Goal: Information Seeking & Learning: Learn about a topic

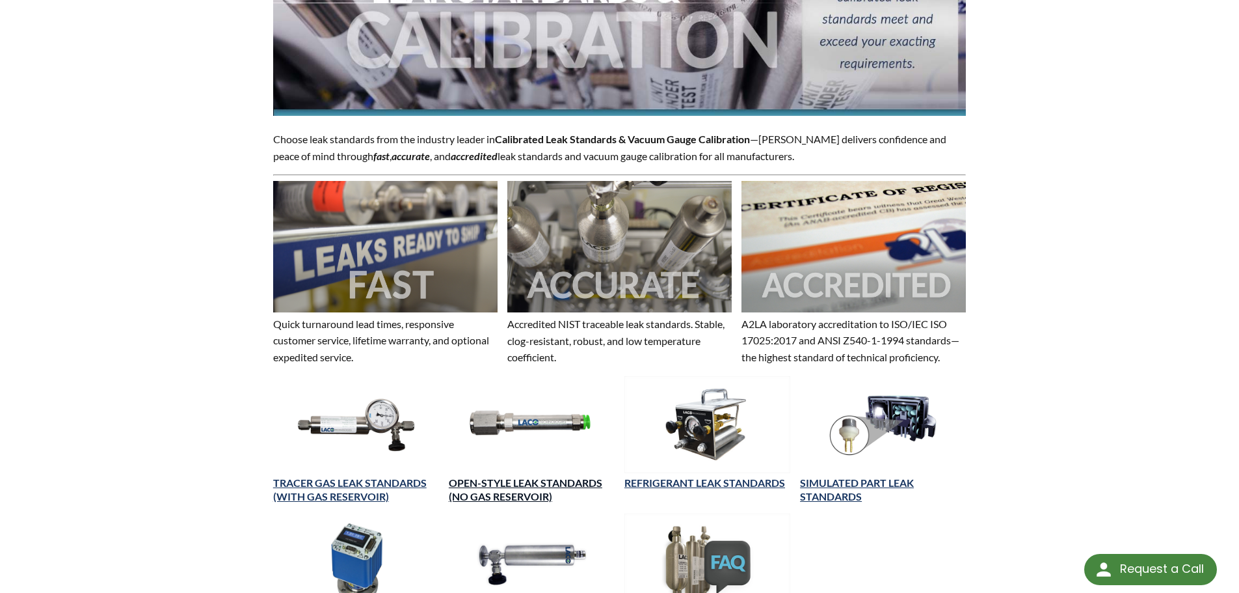
scroll to position [325, 0]
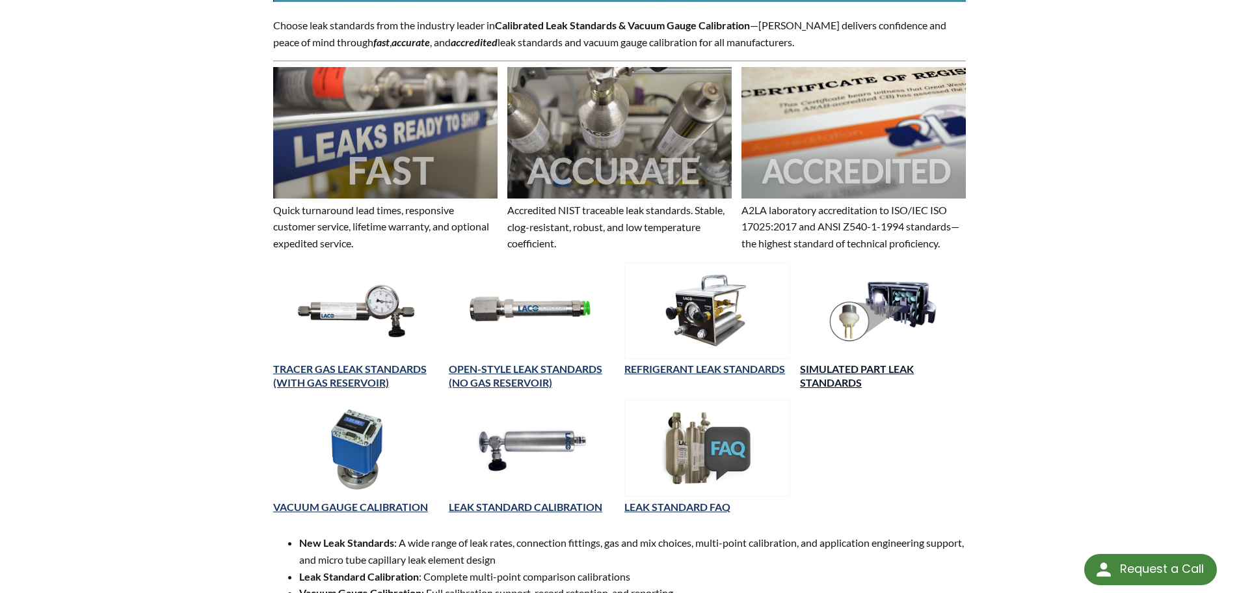
click at [863, 371] on link "SIMULATED PART LEAK STANDARDS" at bounding box center [857, 375] width 114 height 26
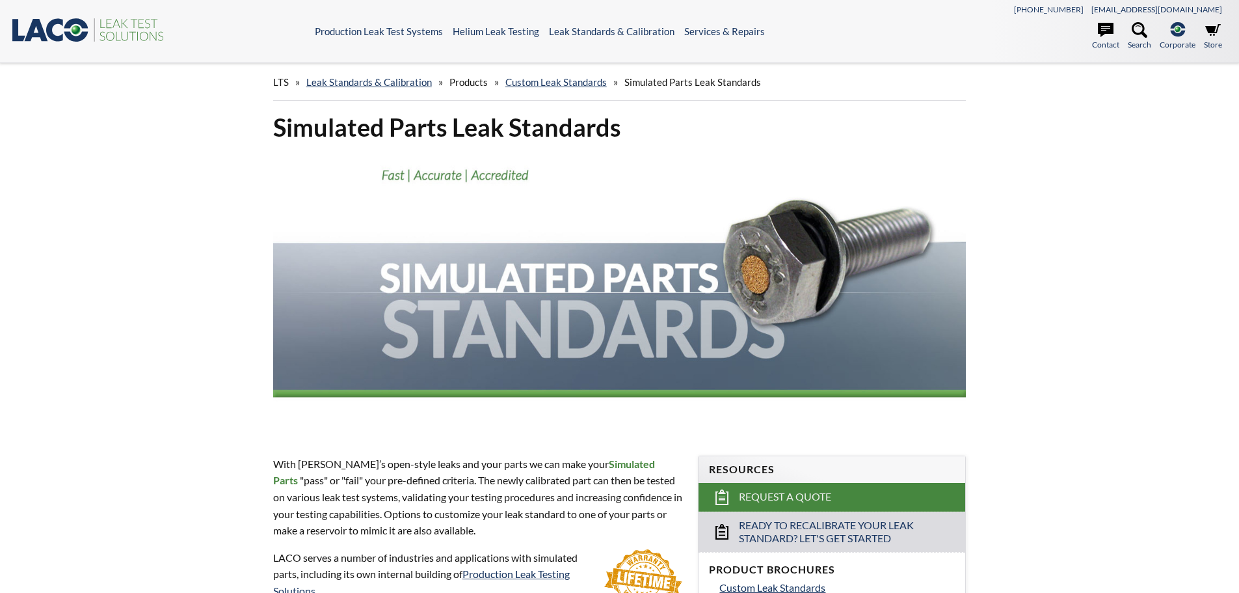
select select "Widget de traduction"
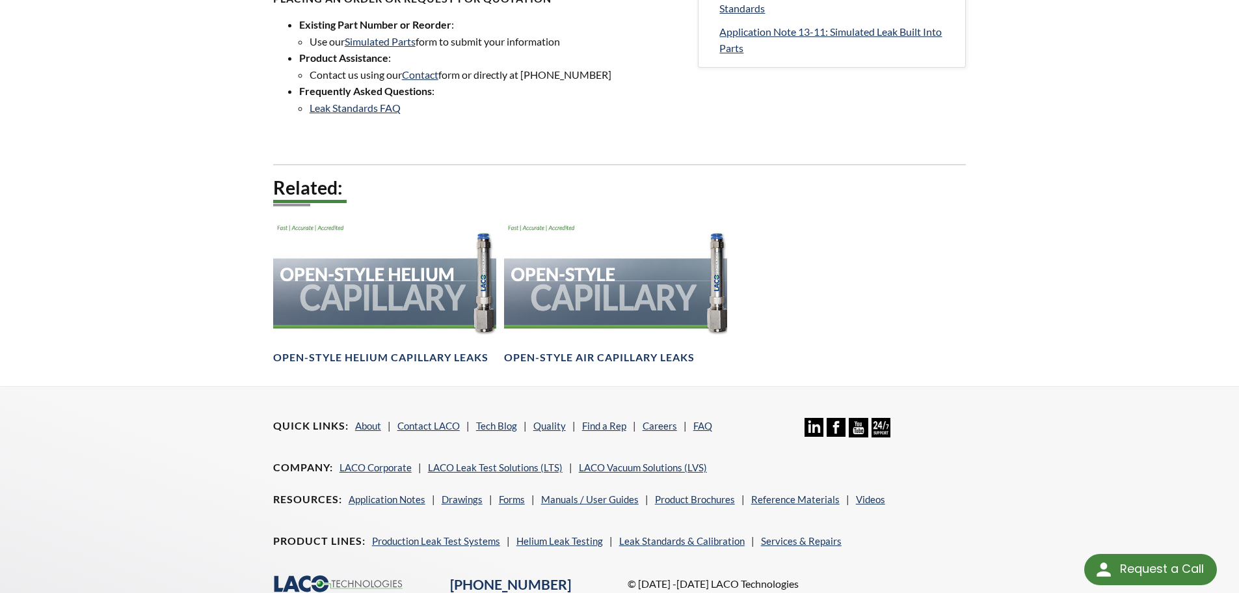
scroll to position [562, 0]
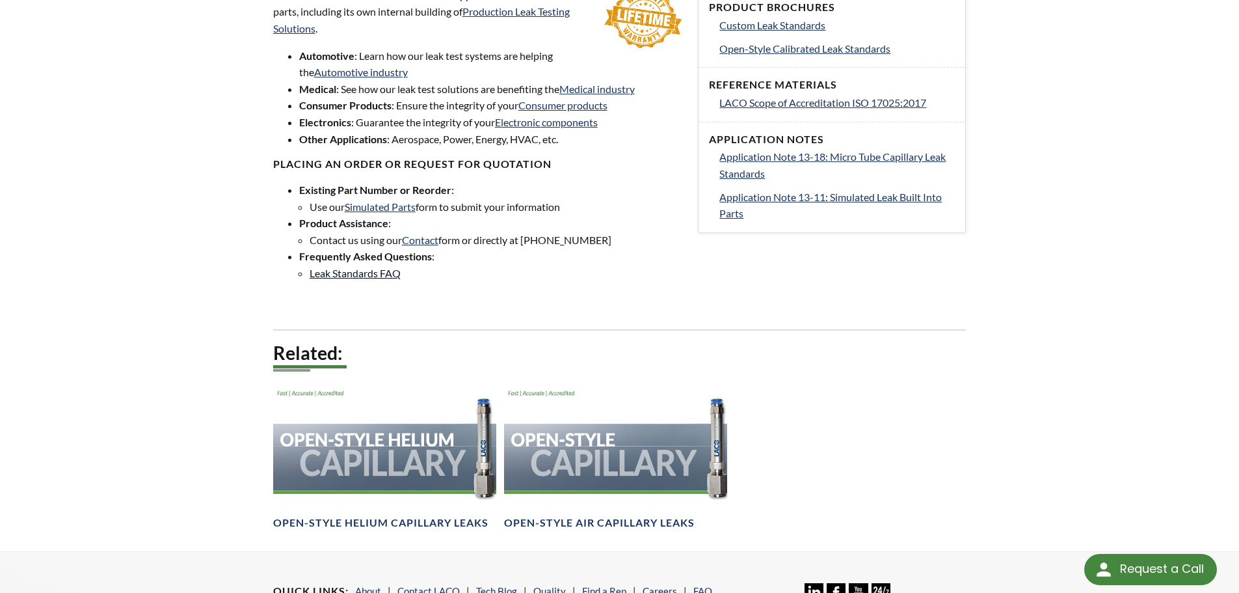
click at [335, 274] on link "Leak Standards FAQ" at bounding box center [355, 273] width 91 height 12
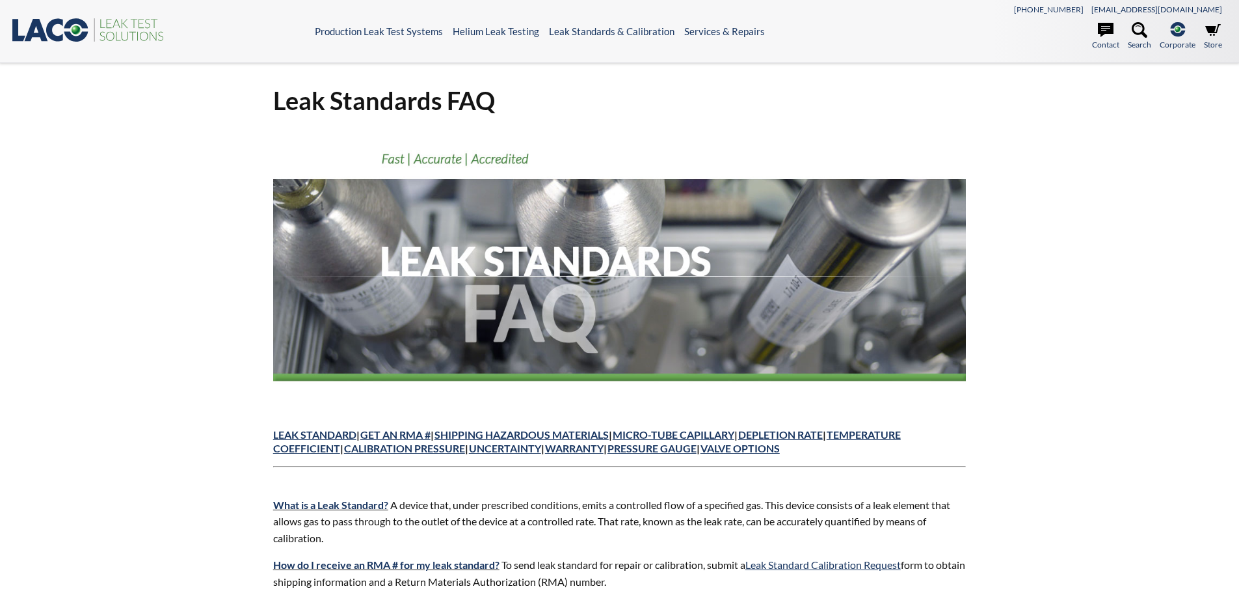
select select "Widget de traduction"
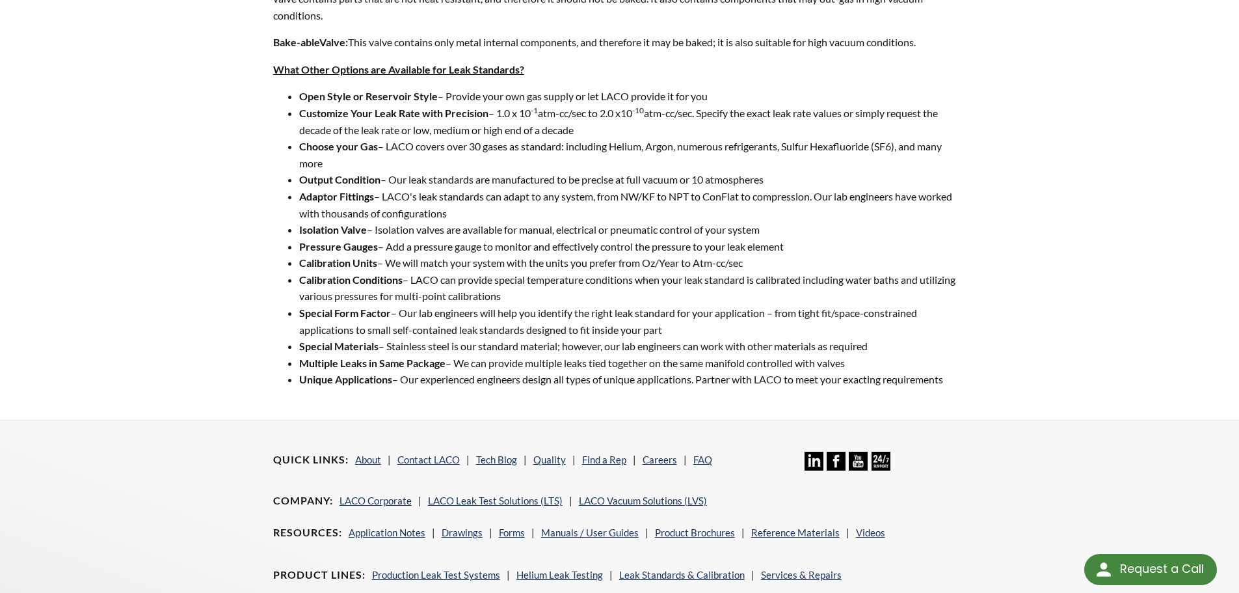
scroll to position [2210, 0]
